Goal: Task Accomplishment & Management: Manage account settings

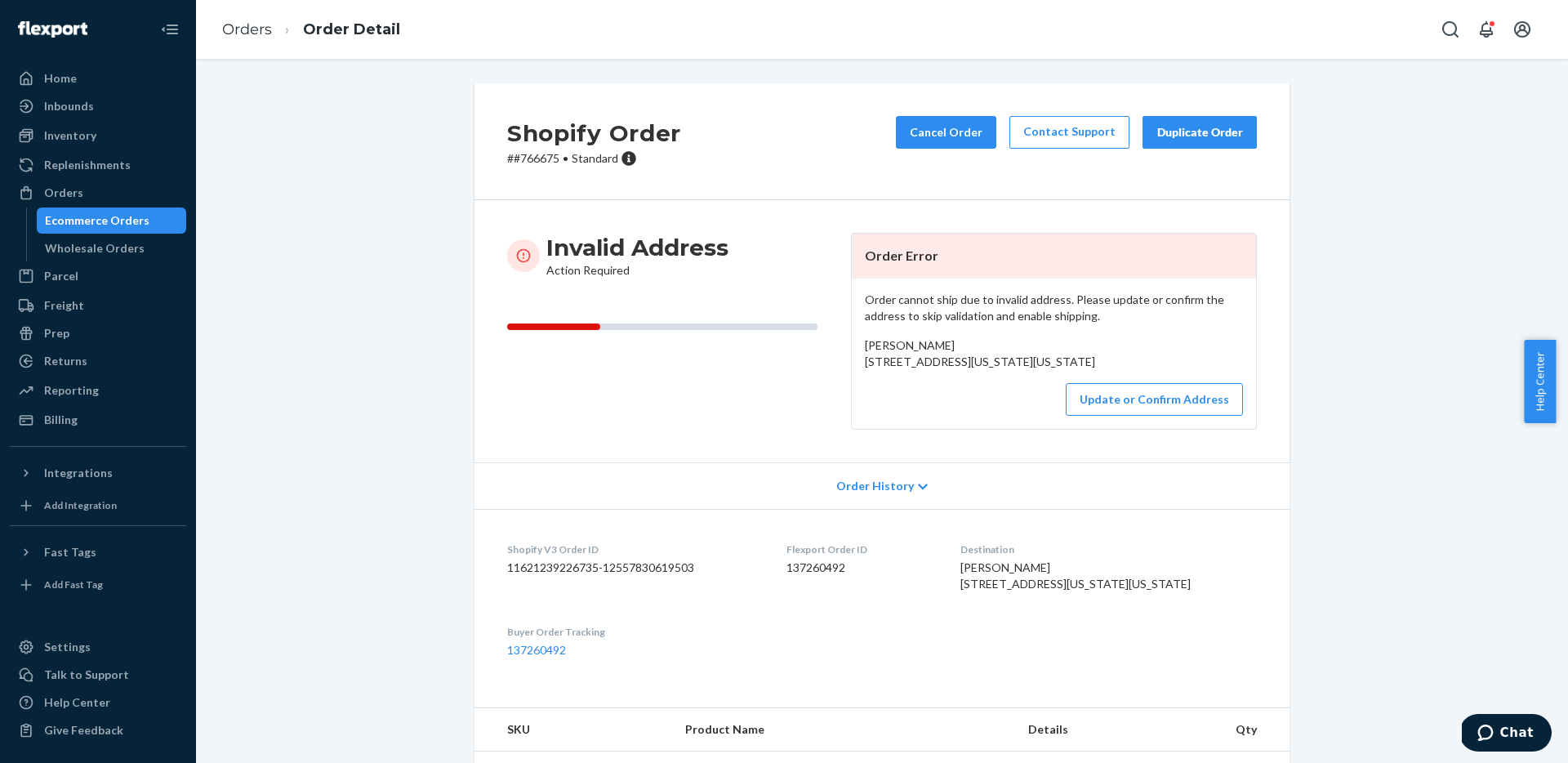
click at [1149, 426] on div "Order cannot ship due to invalid address. Please update or confirm the address …" at bounding box center [1053, 353] width 404 height 150
click at [1154, 415] on button "Update or Confirm Address" at bounding box center [1154, 399] width 177 height 33
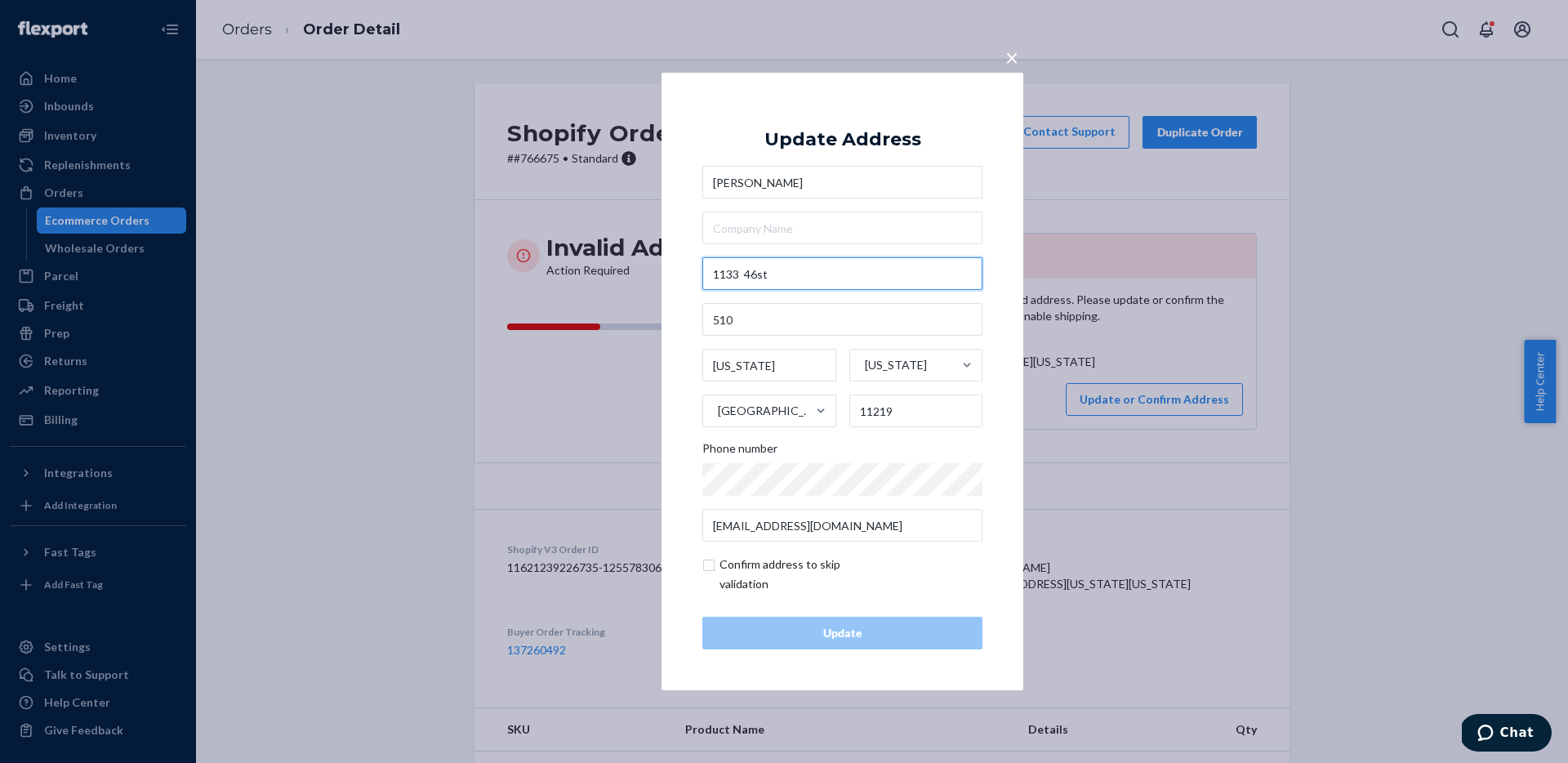
click at [822, 278] on input "1133 46st" at bounding box center [842, 273] width 280 height 33
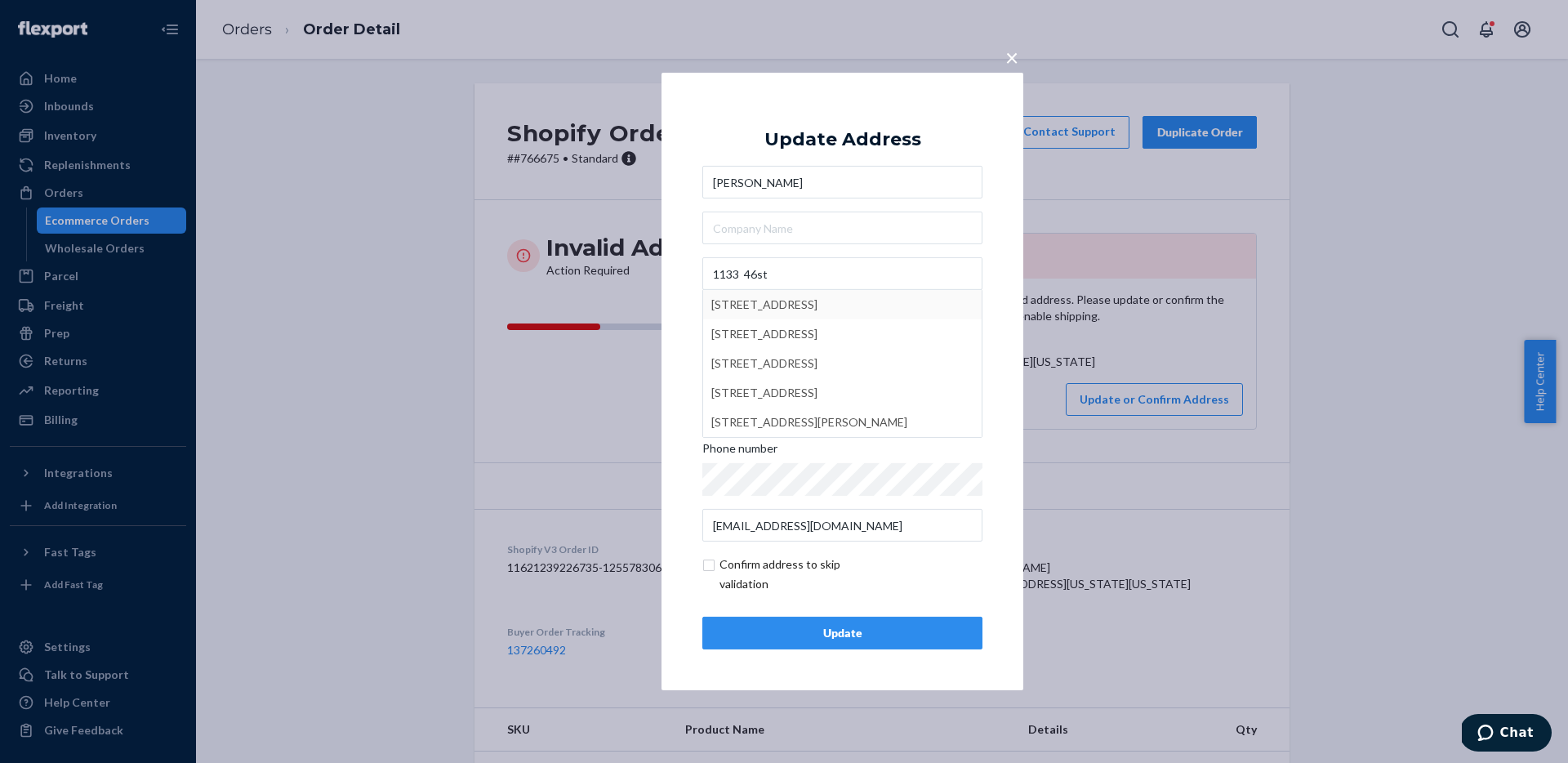
click at [998, 299] on div "× Update Address Israel Steinberg 1133 46st 1133 East 46th Street, Los Angeles,…" at bounding box center [842, 382] width 362 height 618
click at [814, 275] on input "1133 46st" at bounding box center [842, 273] width 280 height 33
type input "1133 46st"
click at [1176, 405] on div "× Update Address Israel Steinberg 1133 46st 1133 East 46th Street, Los Angeles,…" at bounding box center [784, 381] width 1568 height 763
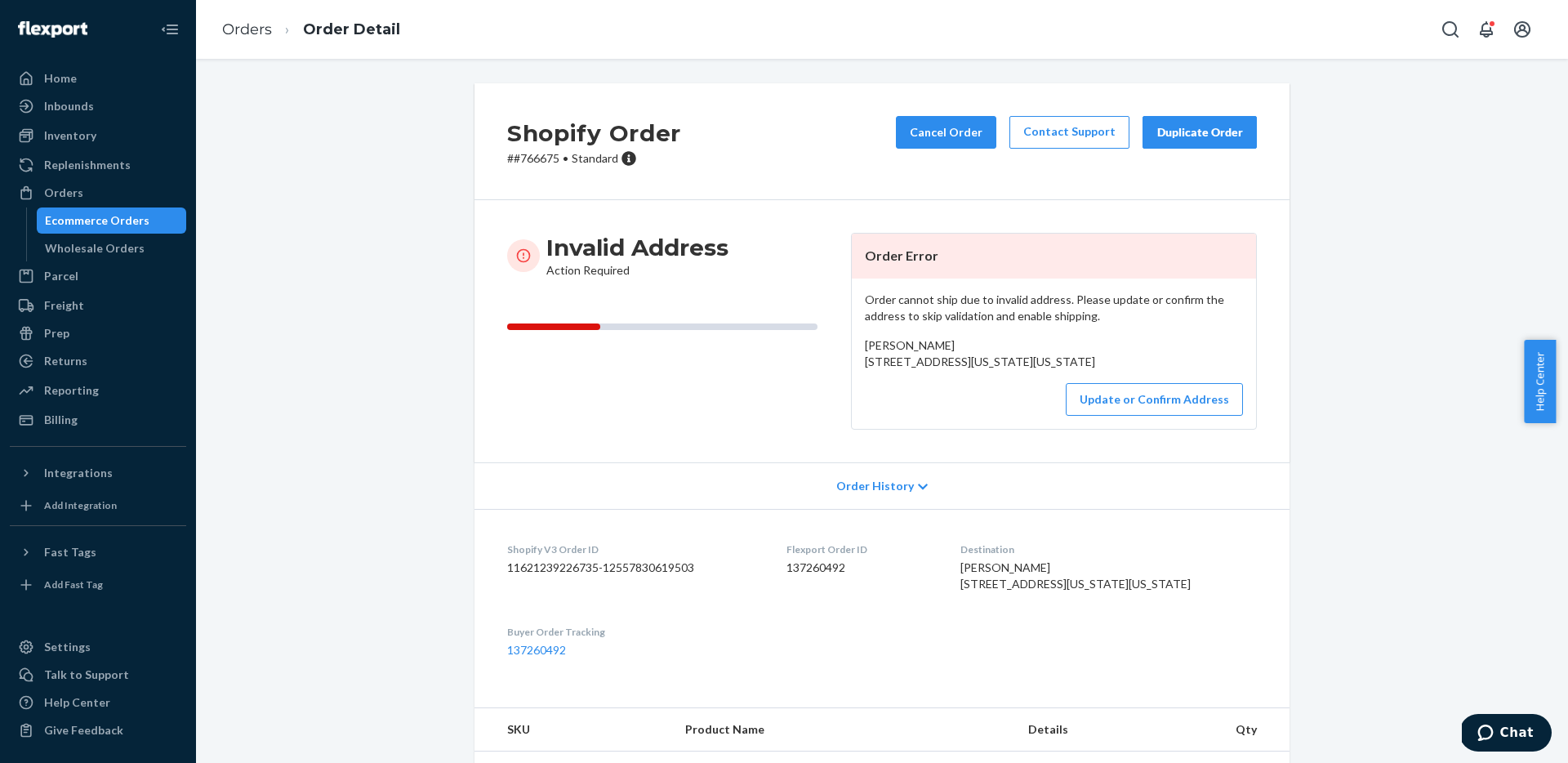
click at [1181, 364] on div "Israel Steinberg 1133 46st 510 New York, New York 11219 US" at bounding box center [1054, 353] width 378 height 33
click at [1156, 415] on button "Update or Confirm Address" at bounding box center [1154, 399] width 177 height 33
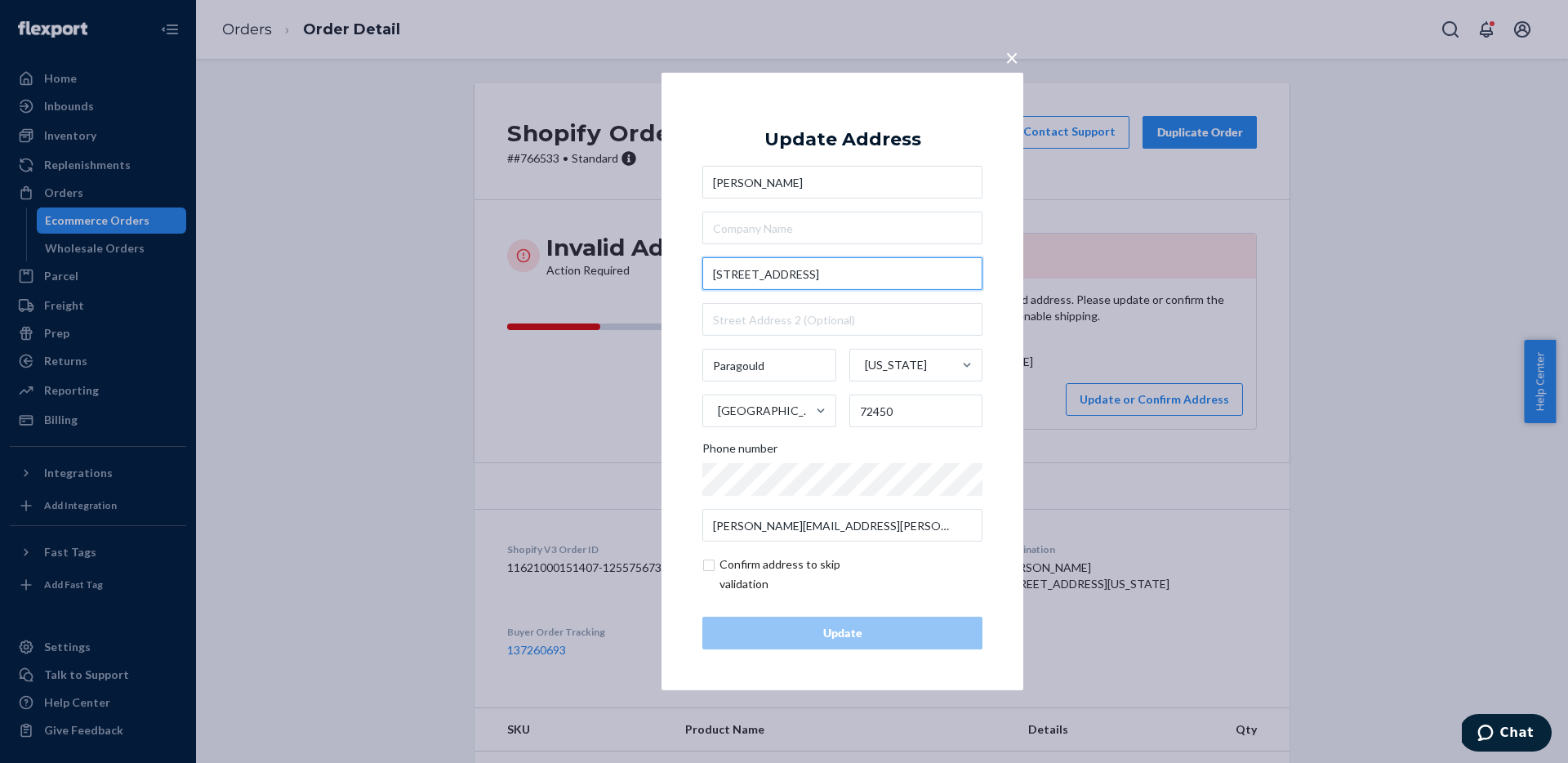
click at [819, 273] on input "[STREET_ADDRESS]" at bounding box center [842, 273] width 280 height 33
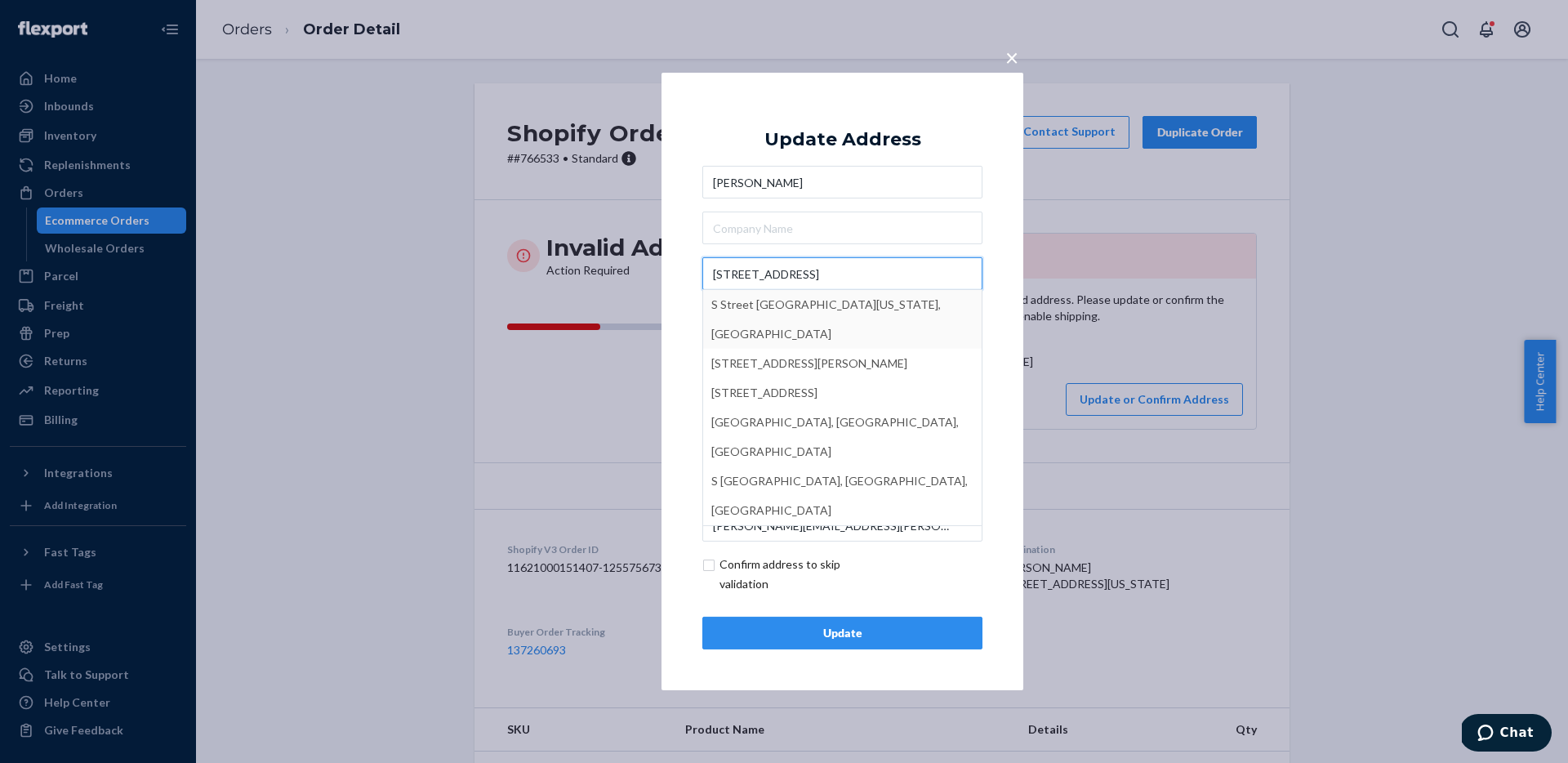
type input "[STREET_ADDRESS]"
click at [1092, 229] on div "× Update Address [PERSON_NAME] [STREET_ADDRESS][US_STATE] [STREET_ADDRESS][PERS…" at bounding box center [784, 381] width 1568 height 763
